Goal: Task Accomplishment & Management: Manage account settings

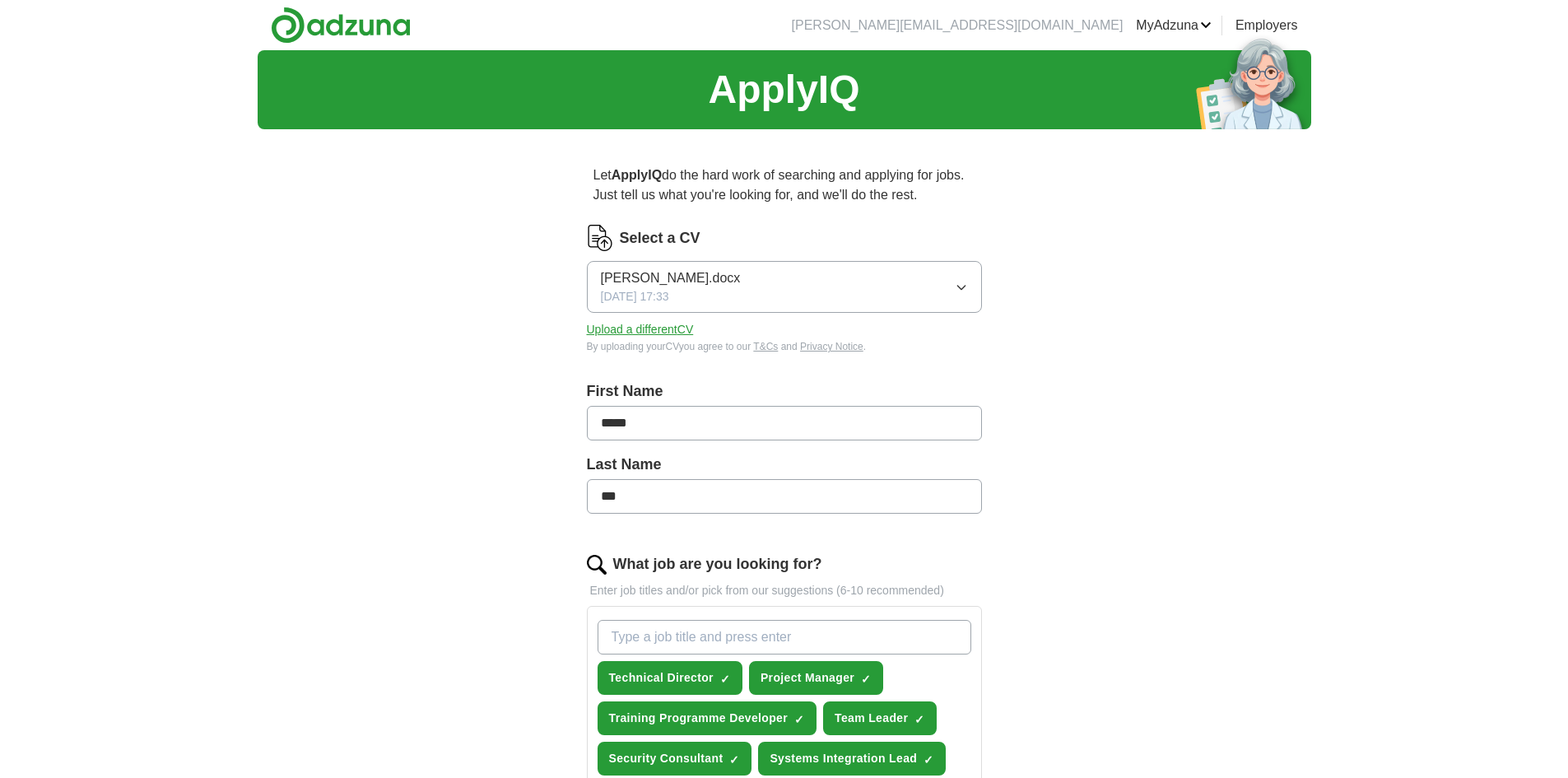
click at [143, 24] on div "[PERSON_NAME][EMAIL_ADDRESS][DOMAIN_NAME] [GEOGRAPHIC_DATA] Alerts Favourites C…" at bounding box center [784, 689] width 1568 height 1377
click at [621, 326] on button "Upload a different CV" at bounding box center [641, 329] width 107 height 17
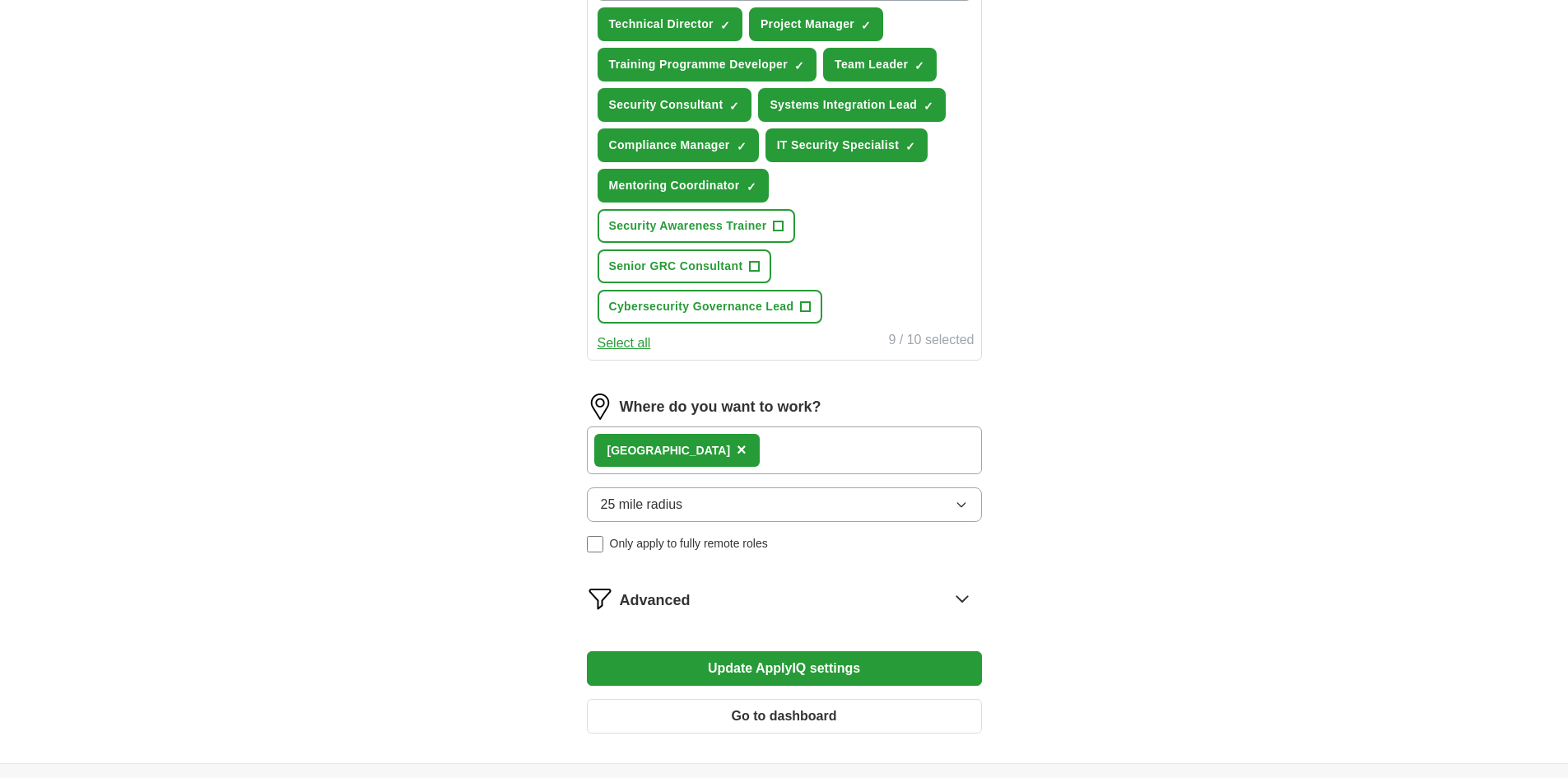
scroll to position [412, 0]
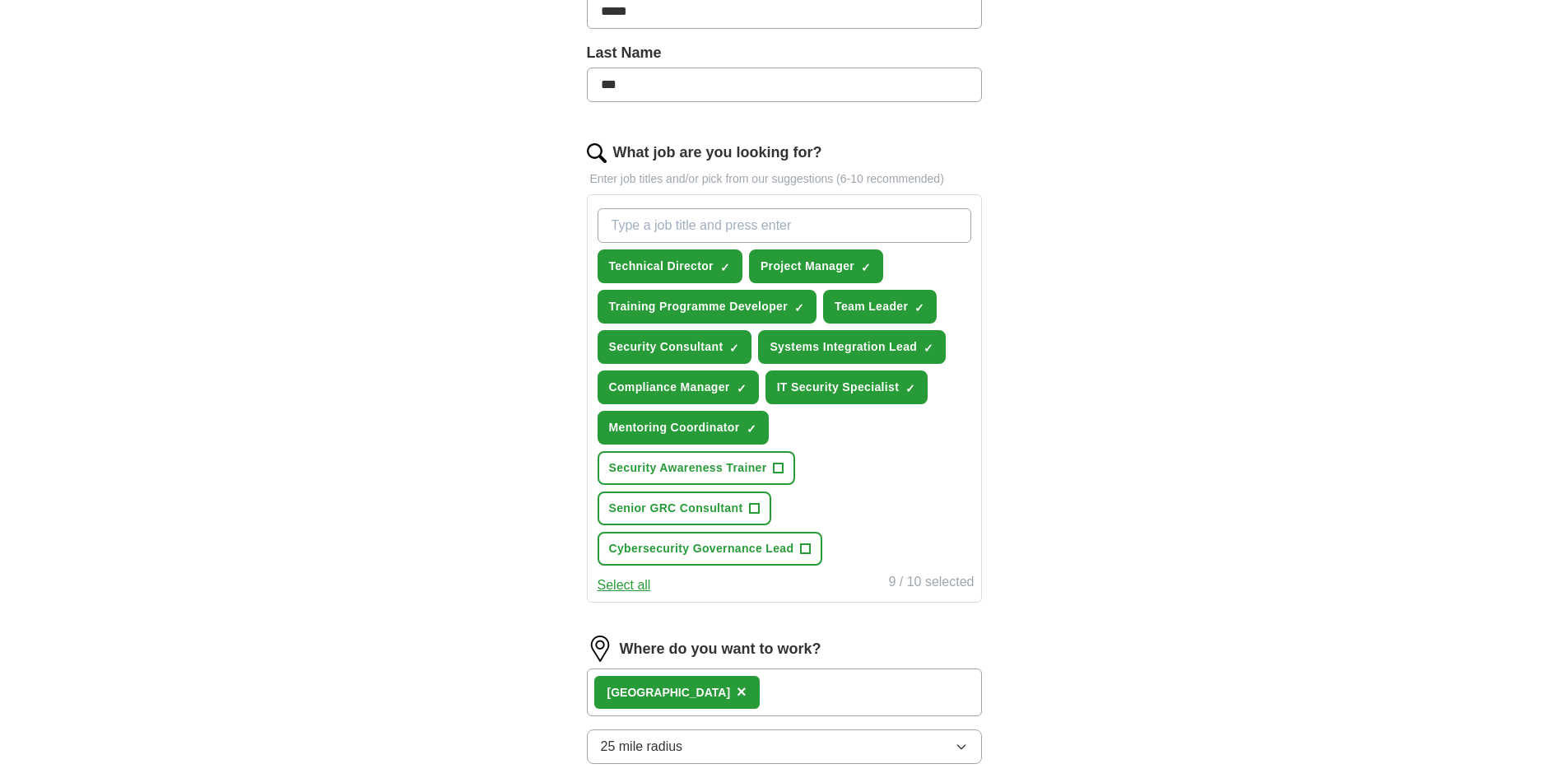
click at [729, 221] on input "What job are you looking for?" at bounding box center [784, 225] width 374 height 35
click at [0, 0] on span "×" at bounding box center [0, 0] width 0 height 0
click at [647, 215] on input "third" at bounding box center [784, 225] width 374 height 35
type input "t"
type input "tprm"
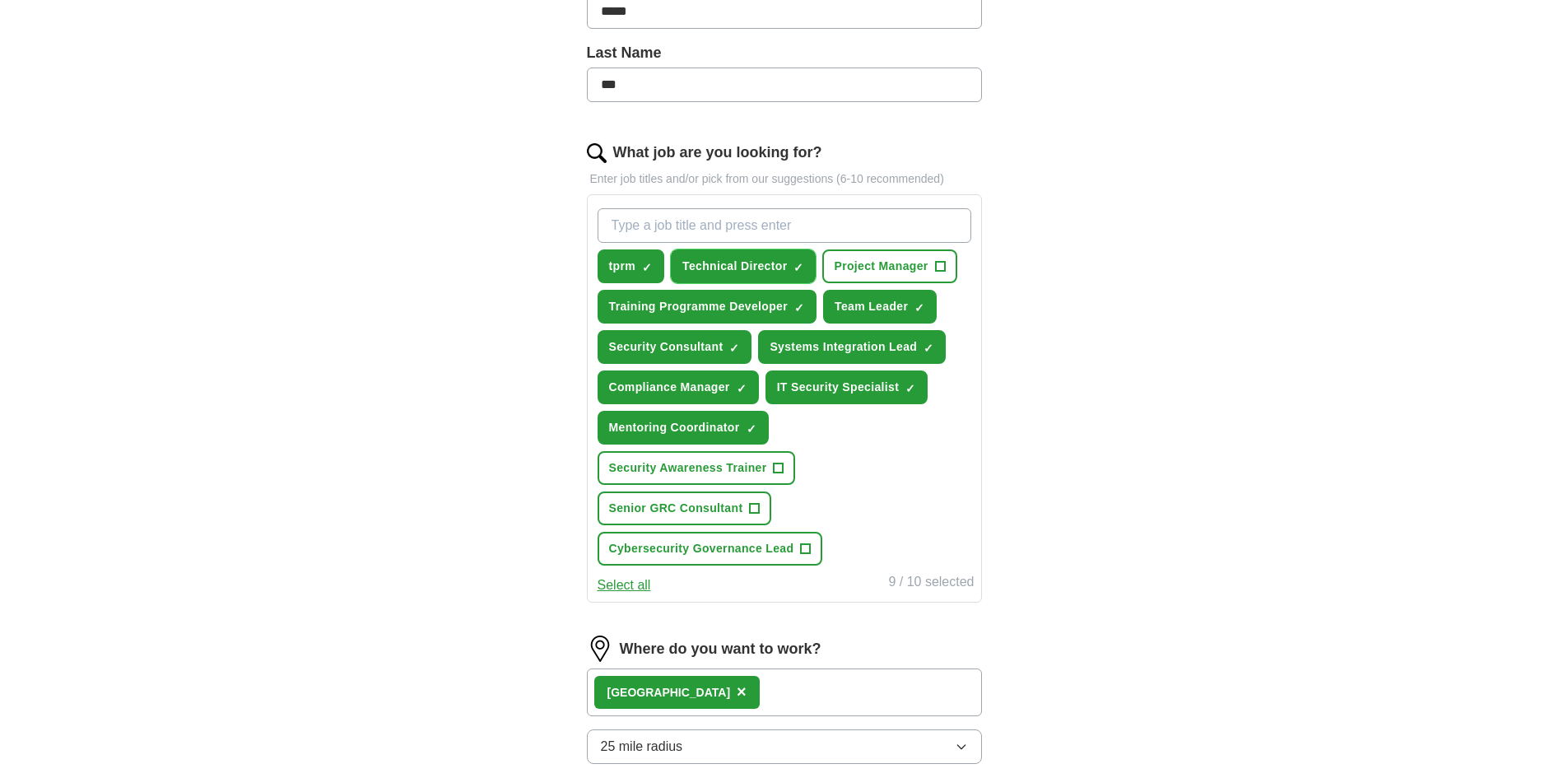
click at [0, 0] on span "×" at bounding box center [0, 0] width 0 height 0
drag, startPoint x: 718, startPoint y: 211, endPoint x: 717, endPoint y: 221, distance: 10.0
click at [716, 220] on input "What job are you looking for?" at bounding box center [784, 225] width 374 height 35
click at [0, 0] on span "×" at bounding box center [0, 0] width 0 height 0
click at [639, 229] on input "What job are you looking for?" at bounding box center [784, 225] width 374 height 35
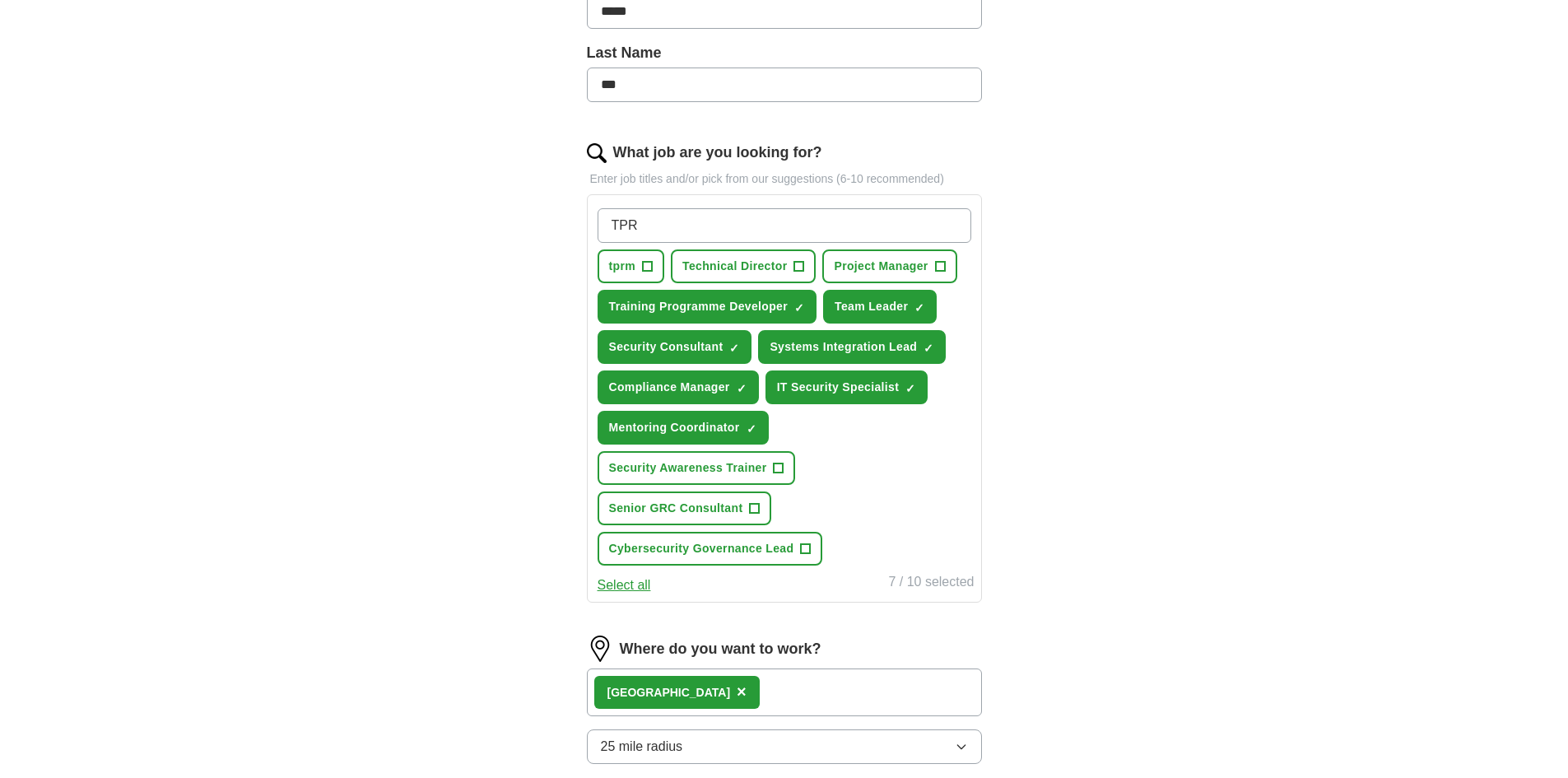
type input "TPRM"
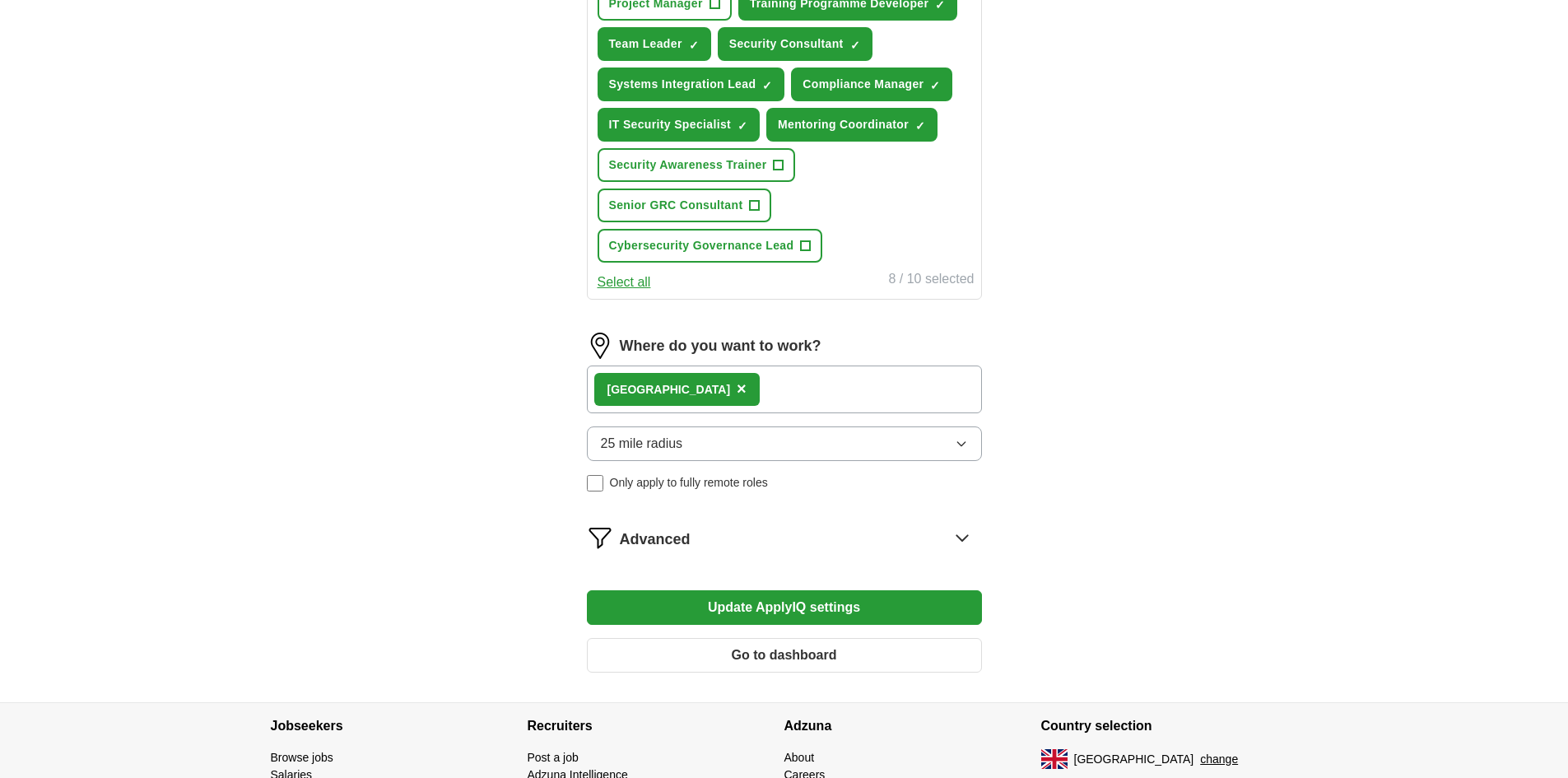
scroll to position [741, 0]
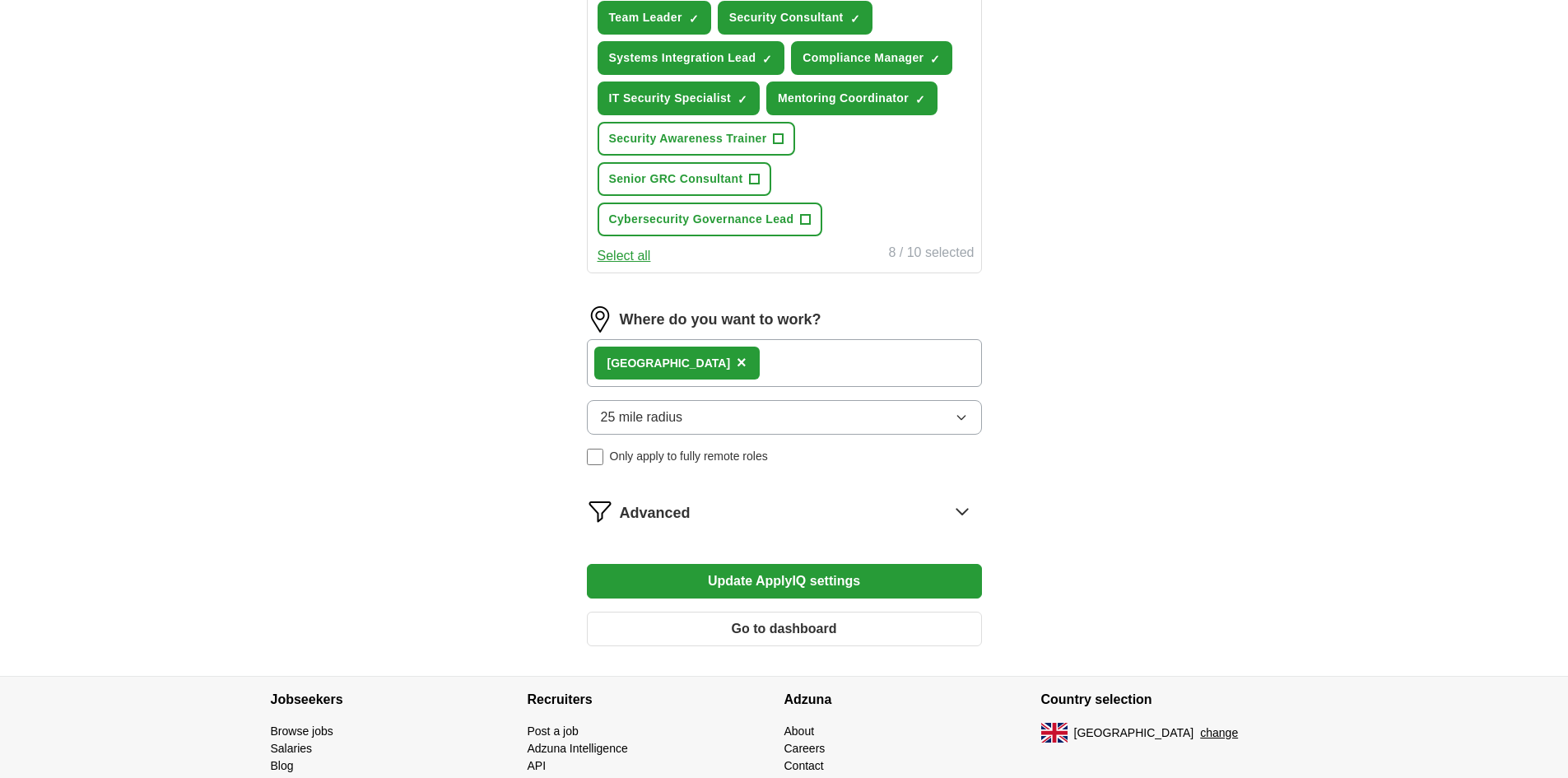
click at [759, 587] on button "Update ApplyIQ settings" at bounding box center [784, 581] width 395 height 35
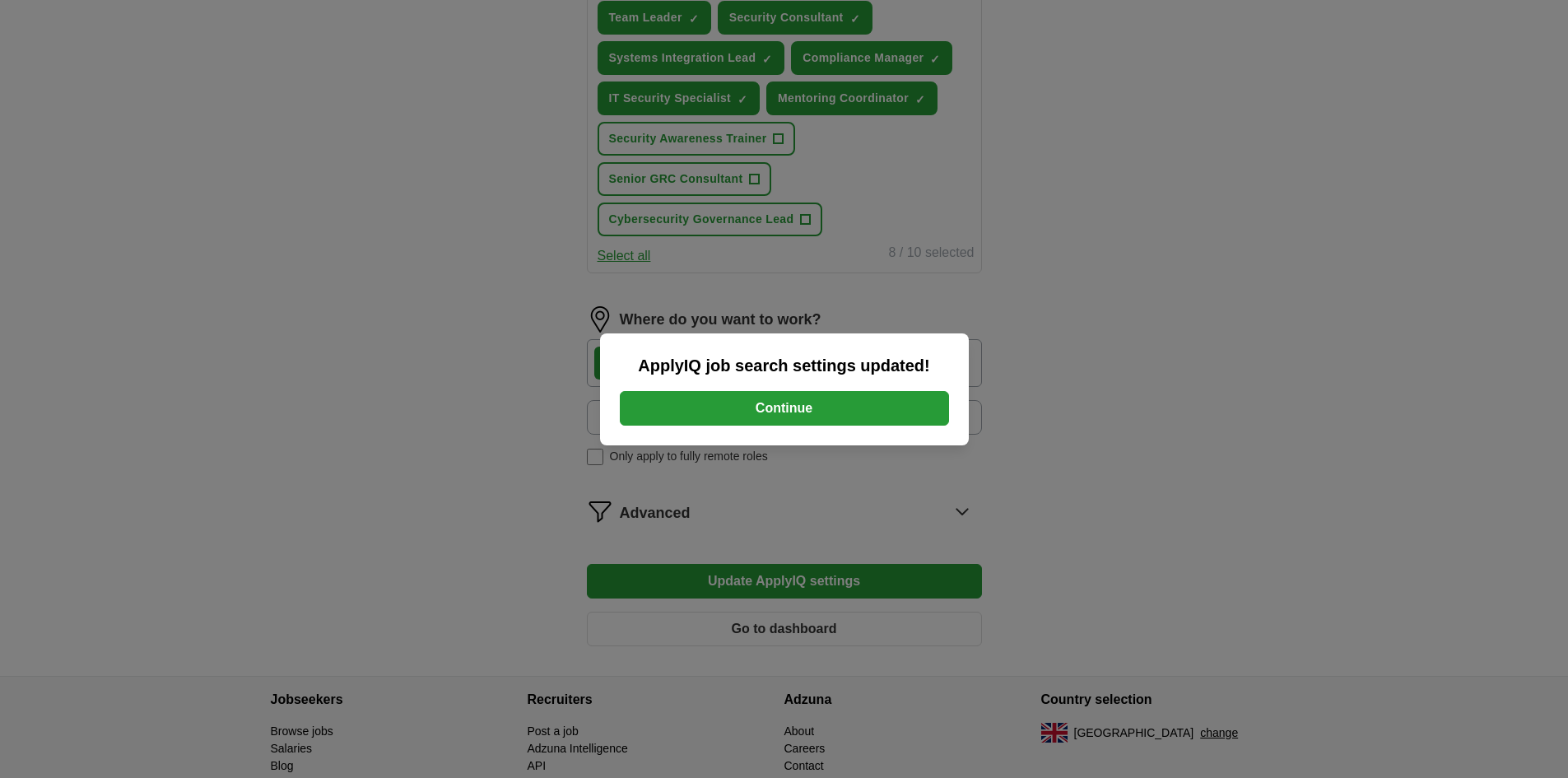
click at [794, 404] on button "Continue" at bounding box center [784, 408] width 329 height 35
